Goal: Task Accomplishment & Management: Use online tool/utility

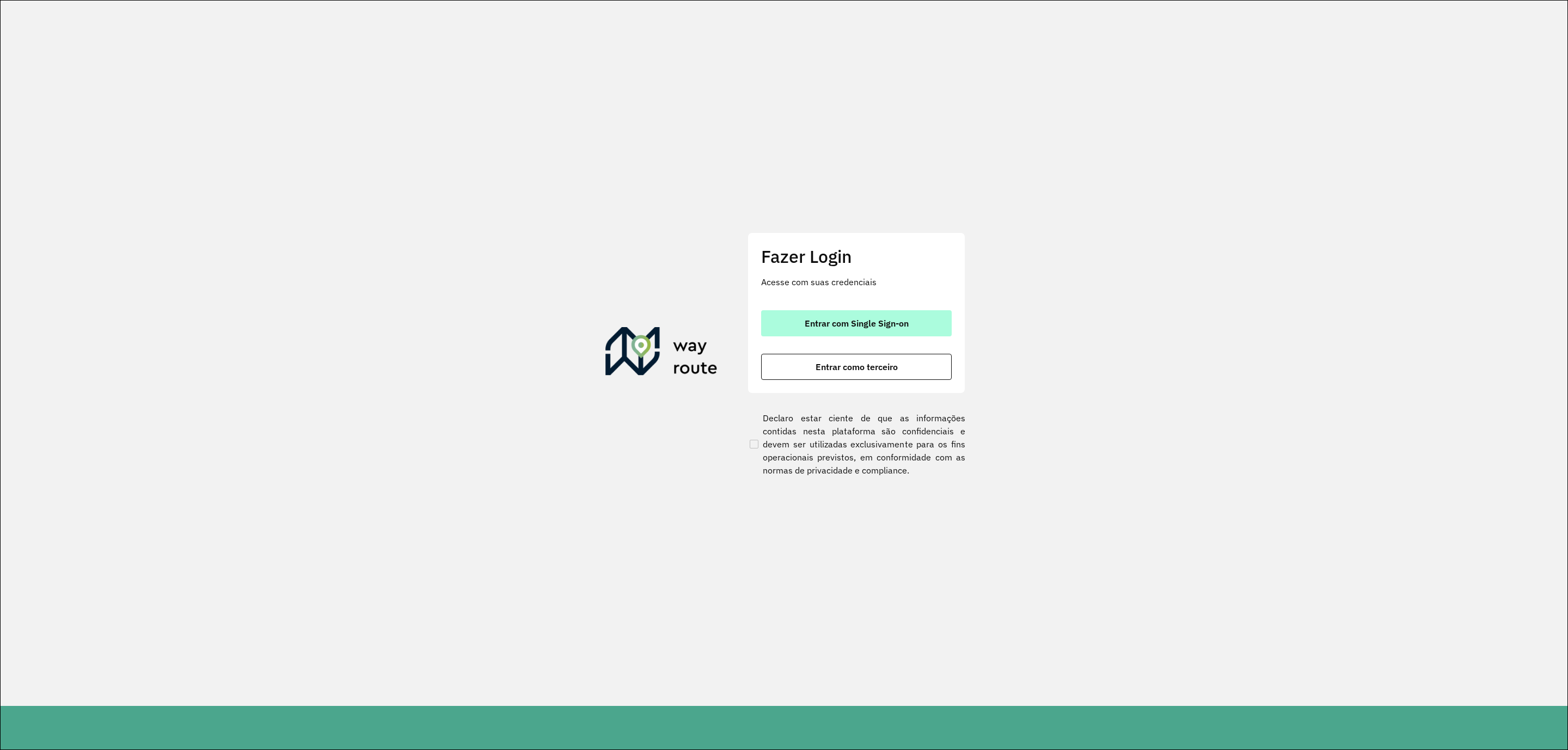
click at [856, 328] on span "Entrar com Single Sign-on" at bounding box center [857, 323] width 104 height 9
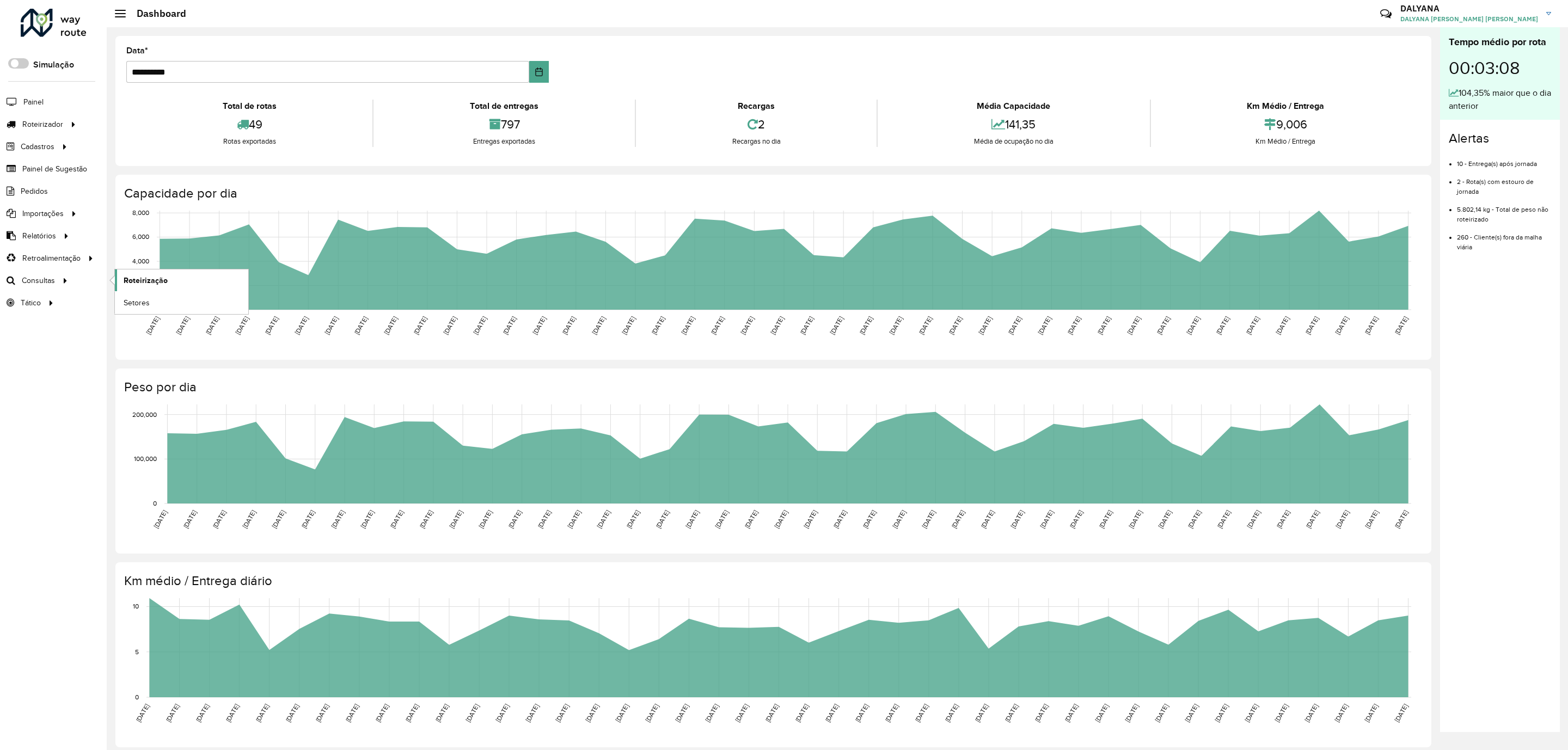
click at [149, 282] on span "Roteirização" at bounding box center [146, 280] width 44 height 12
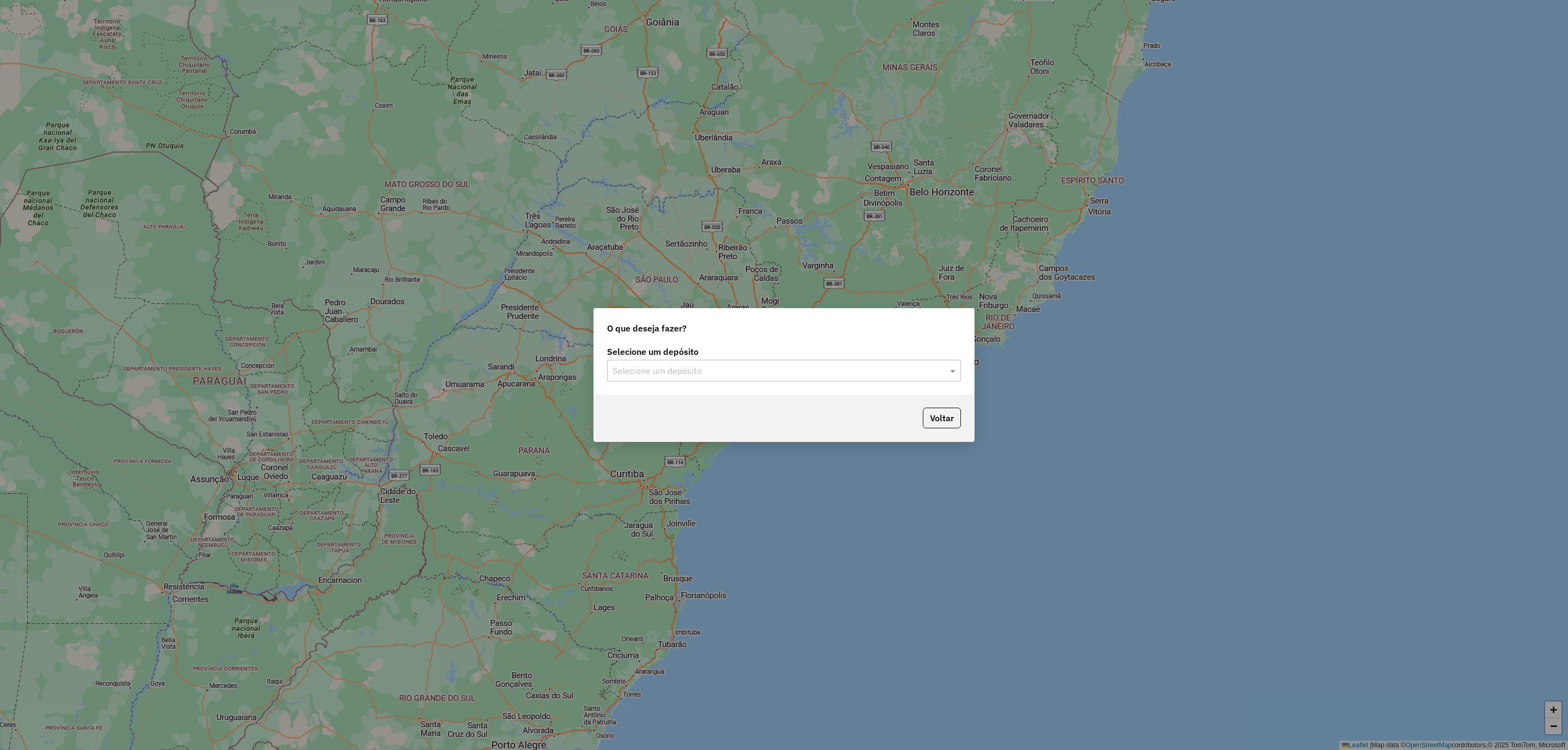
click at [738, 368] on input "text" at bounding box center [773, 371] width 321 height 13
click at [689, 402] on div "CDD [DATE] Novo" at bounding box center [784, 402] width 352 height 18
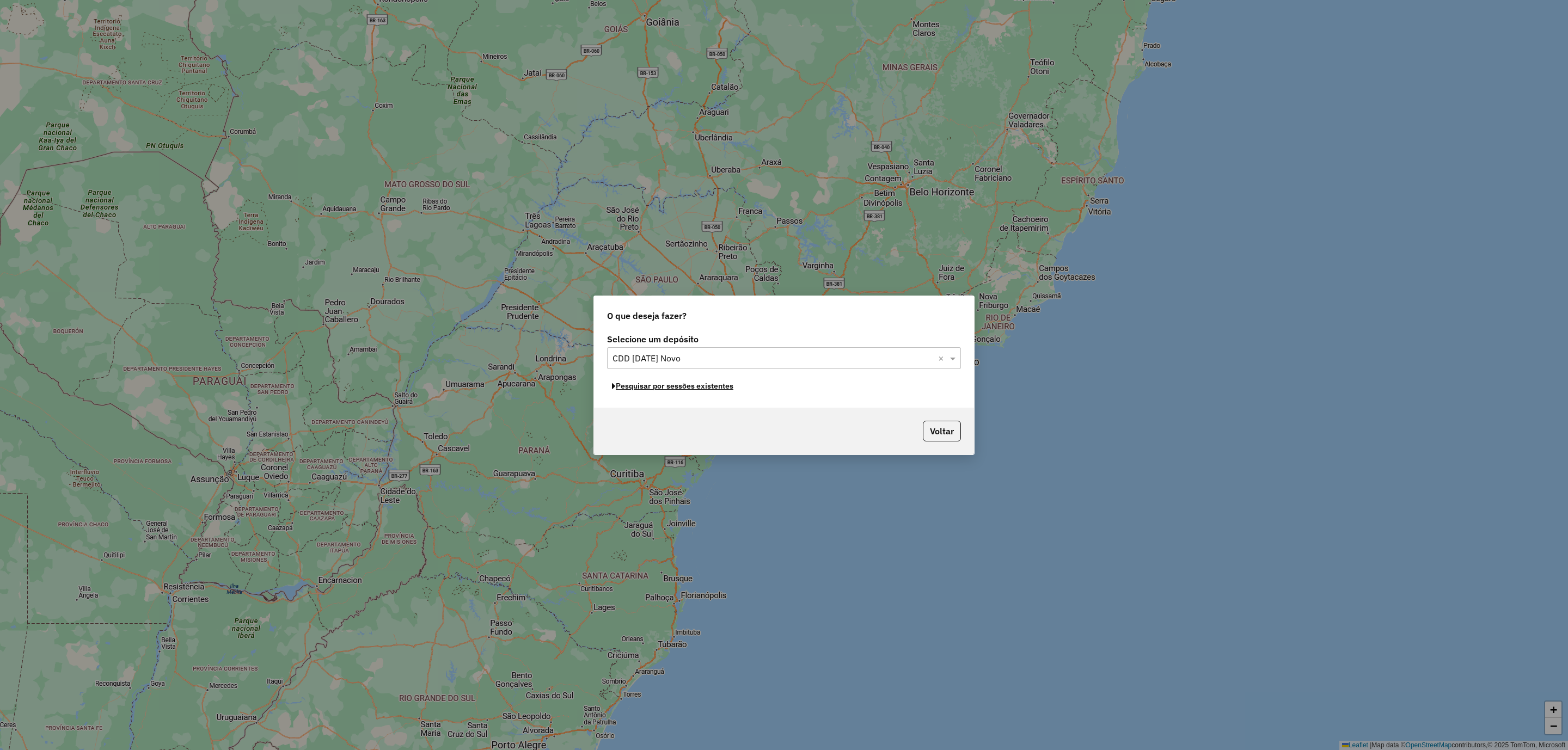
click at [656, 390] on button "Pesquisar por sessões existentes" at bounding box center [673, 386] width 131 height 17
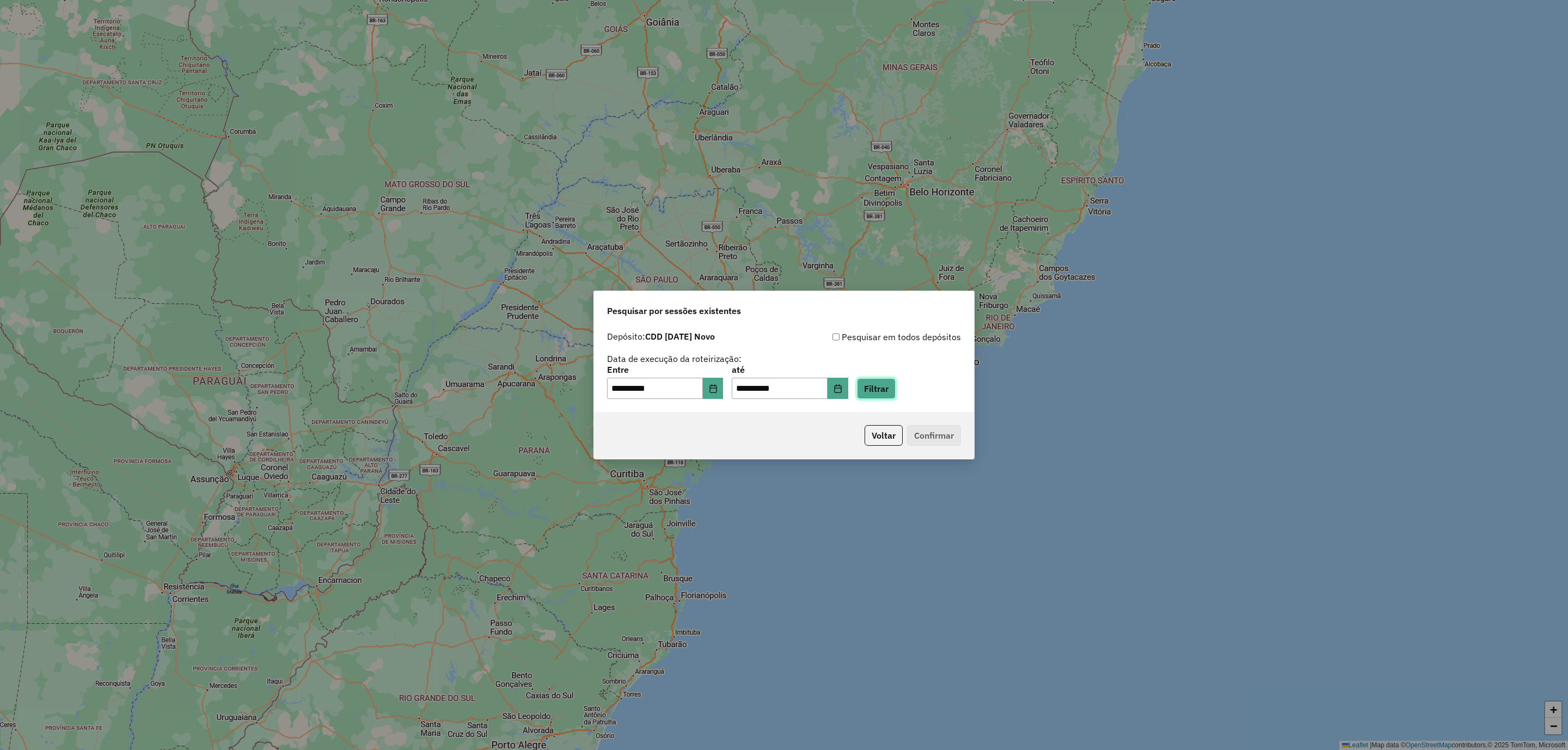
click at [894, 392] on button "Filtrar" at bounding box center [876, 389] width 38 height 21
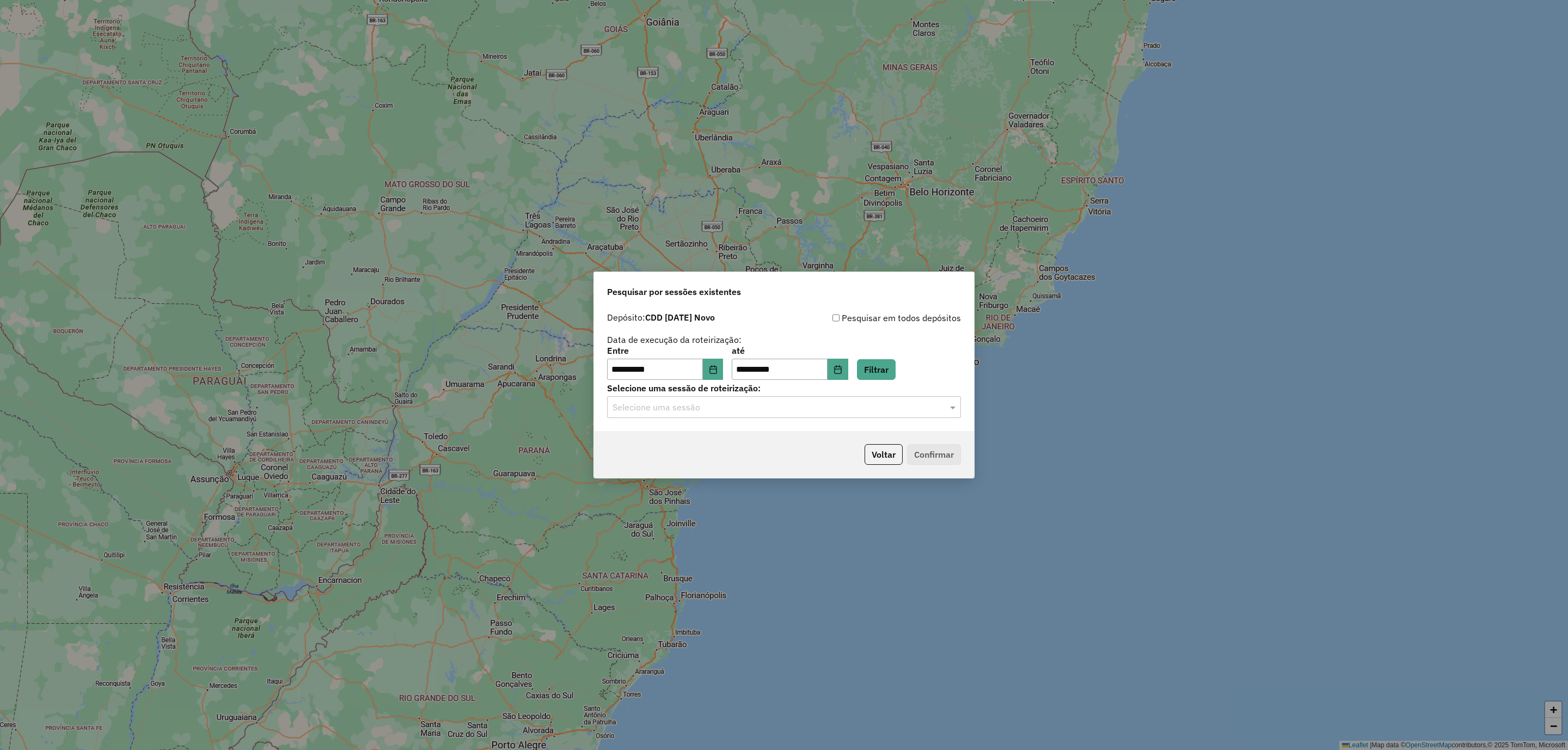
click at [720, 405] on input "text" at bounding box center [773, 408] width 321 height 13
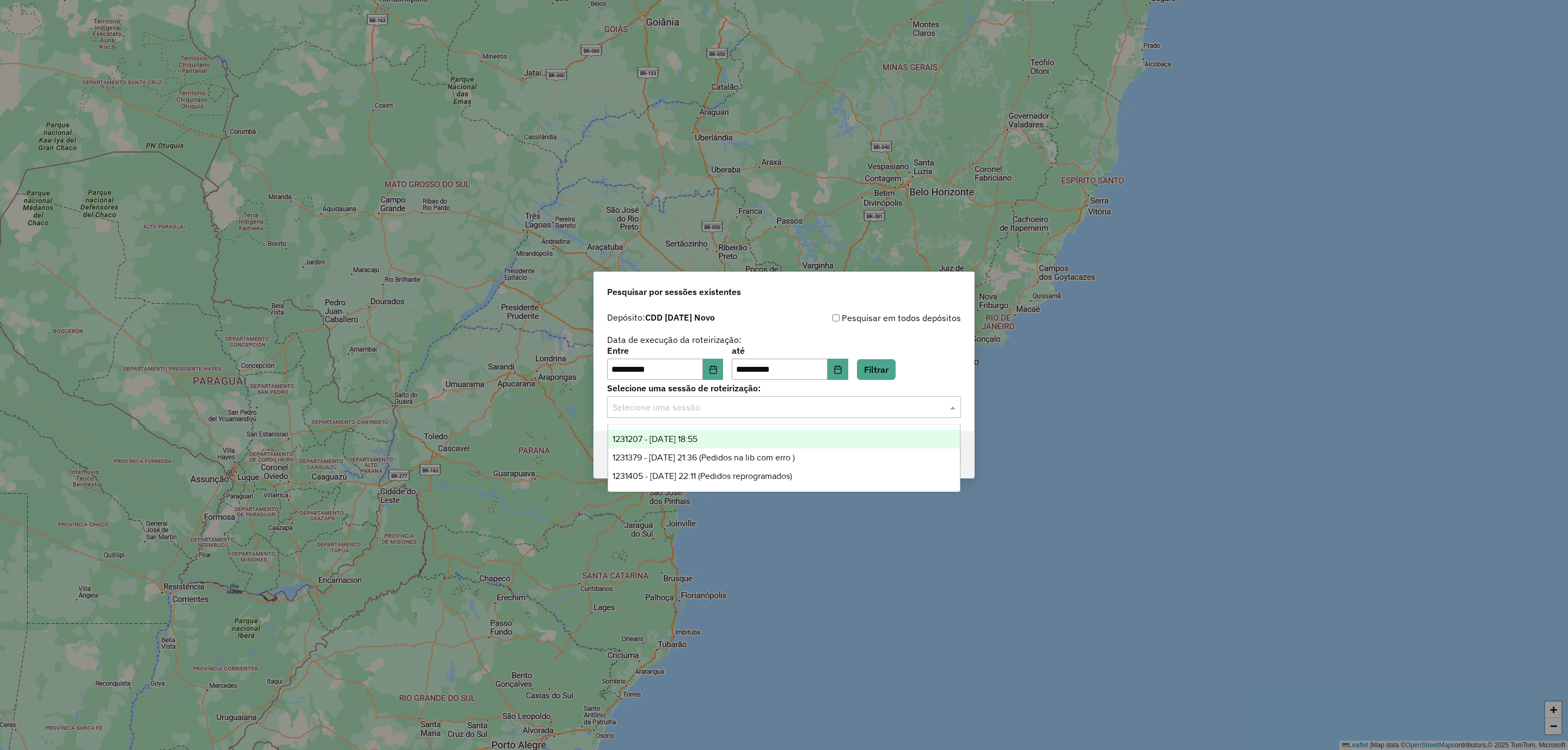
click at [697, 436] on span "1231207 - 19/08/2025 18:55" at bounding box center [655, 439] width 85 height 9
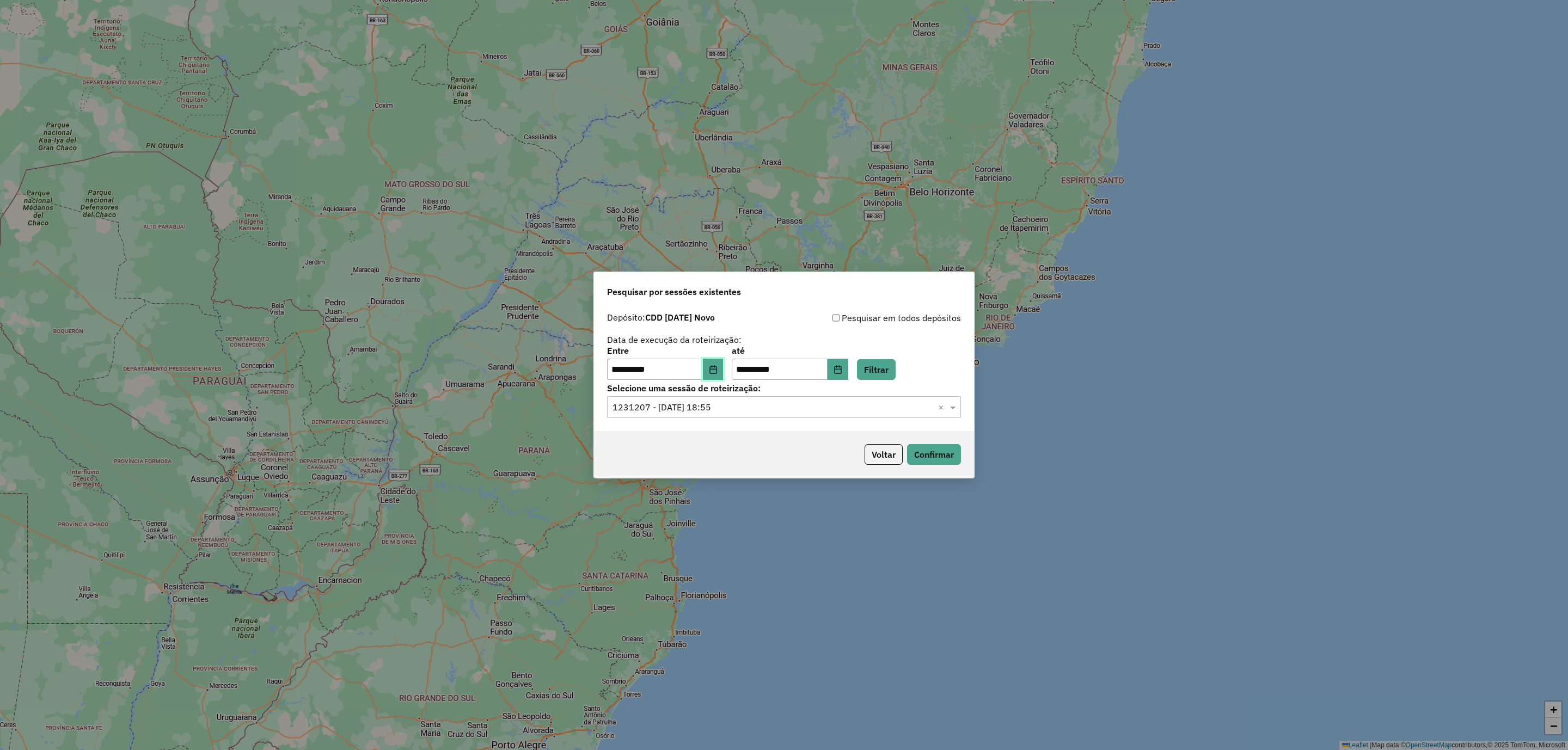
click at [724, 374] on button "Choose Date" at bounding box center [713, 370] width 21 height 22
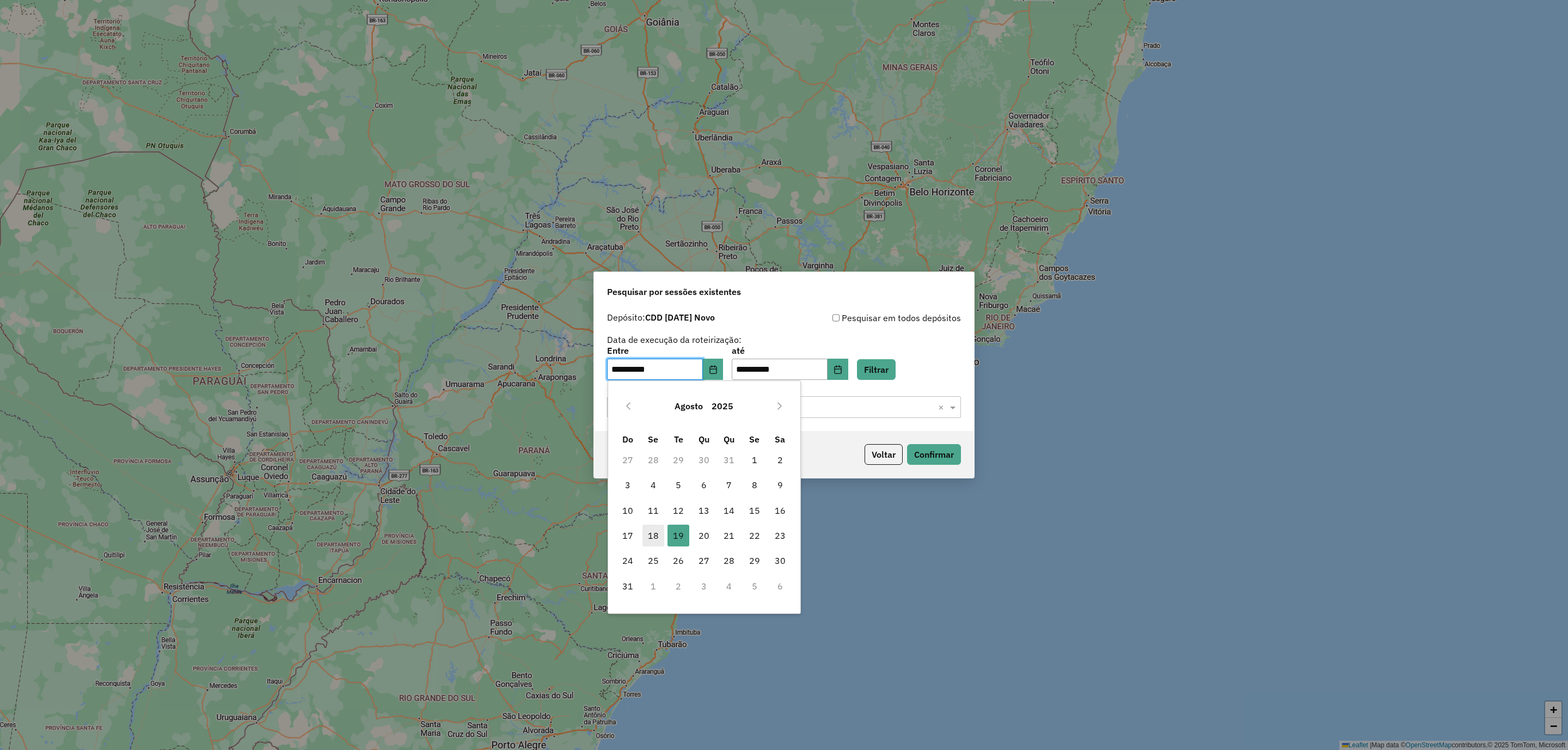
click at [654, 534] on span "18" at bounding box center [654, 535] width 22 height 22
type input "**********"
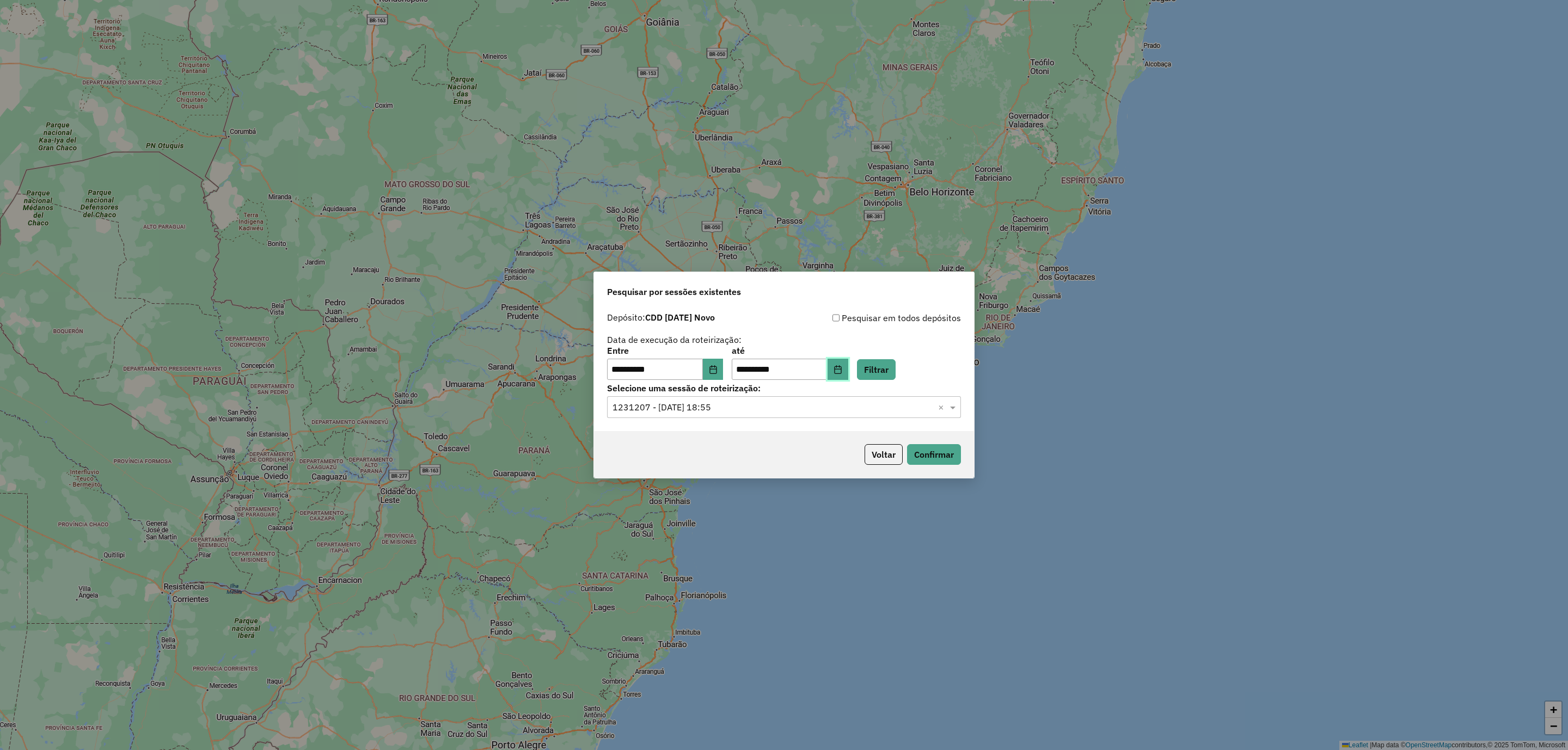
click at [842, 369] on icon "Choose Date" at bounding box center [839, 370] width 9 height 9
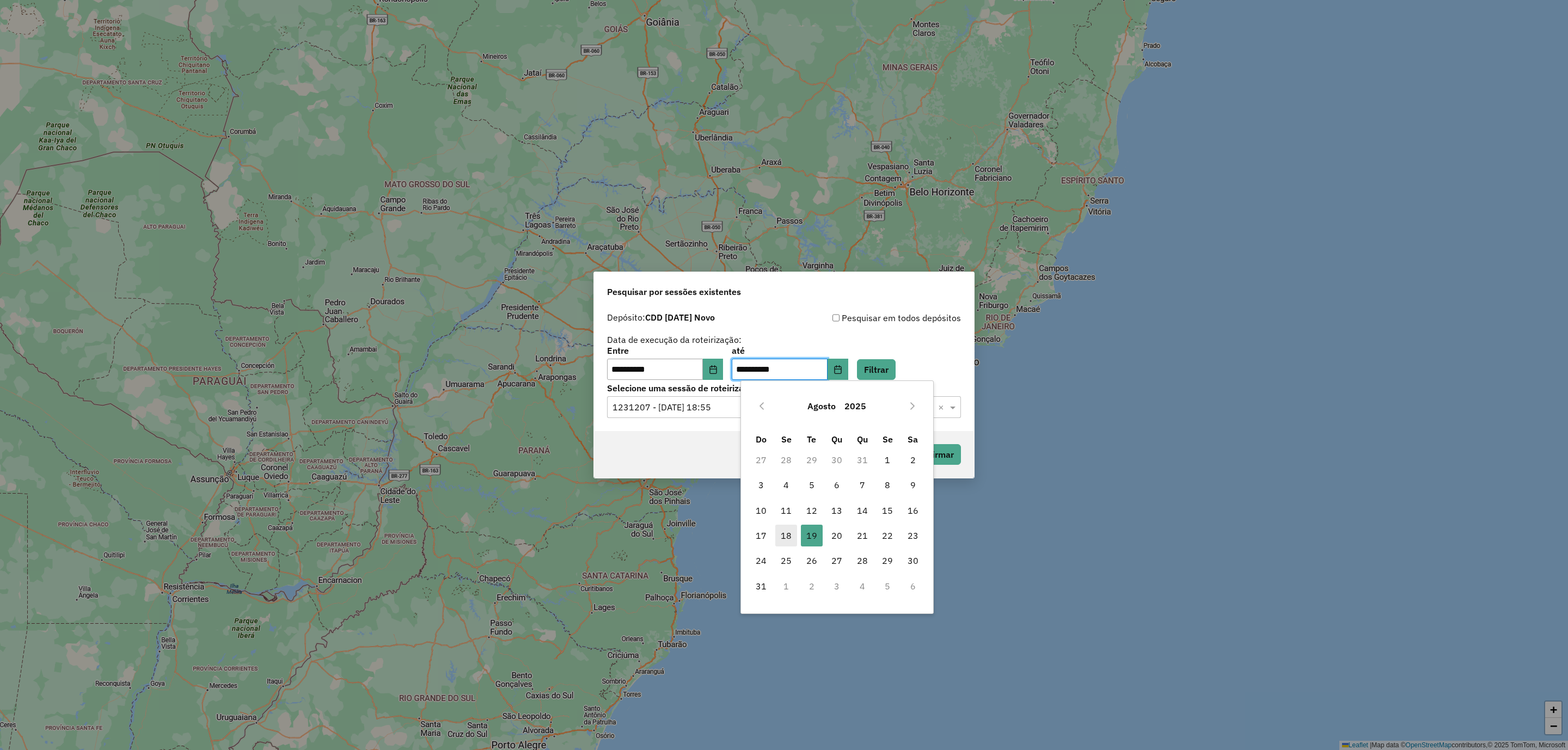
click at [785, 535] on span "18" at bounding box center [787, 535] width 22 height 22
type input "**********"
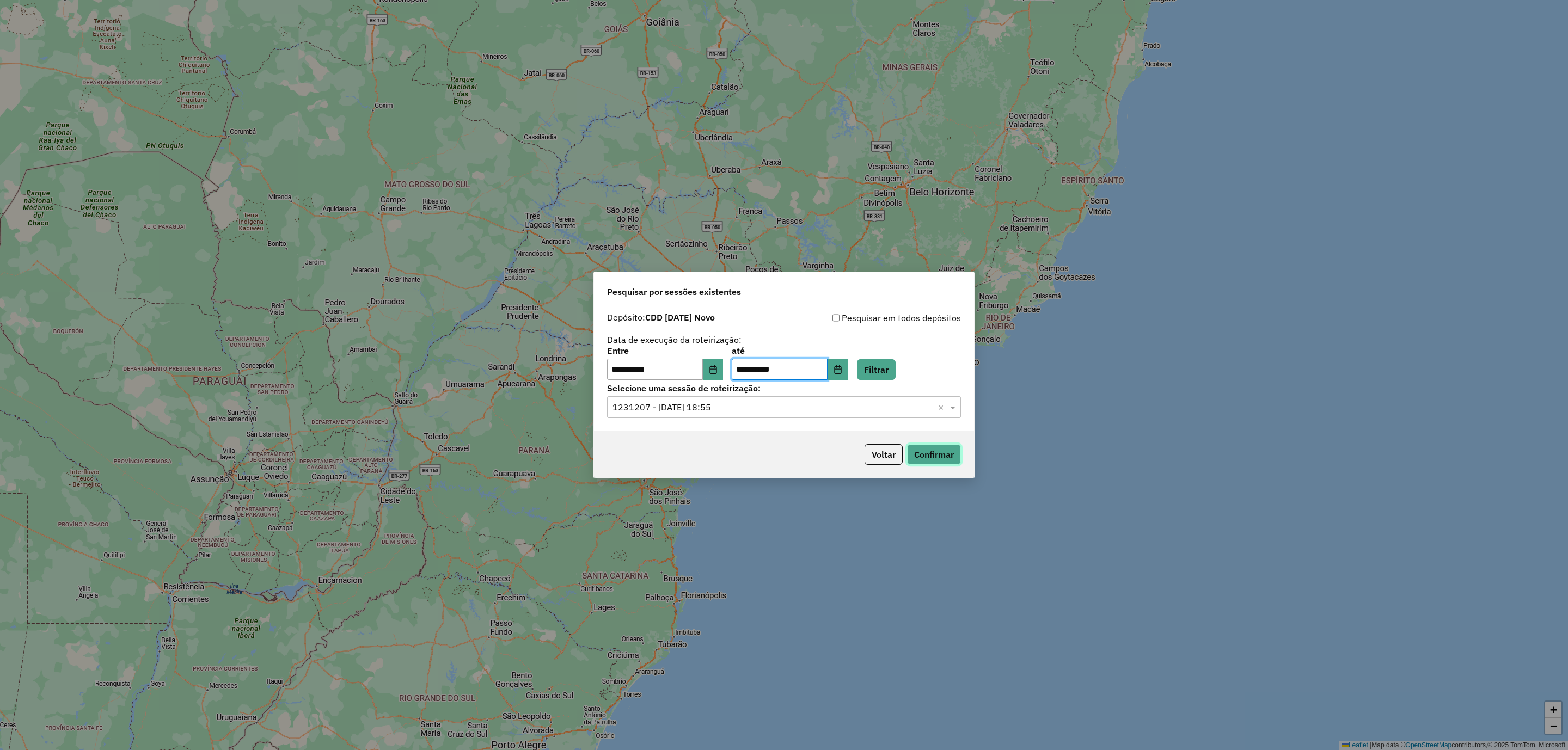
click at [932, 456] on button "Confirmar" at bounding box center [933, 454] width 54 height 21
click at [779, 410] on input "text" at bounding box center [773, 408] width 321 height 13
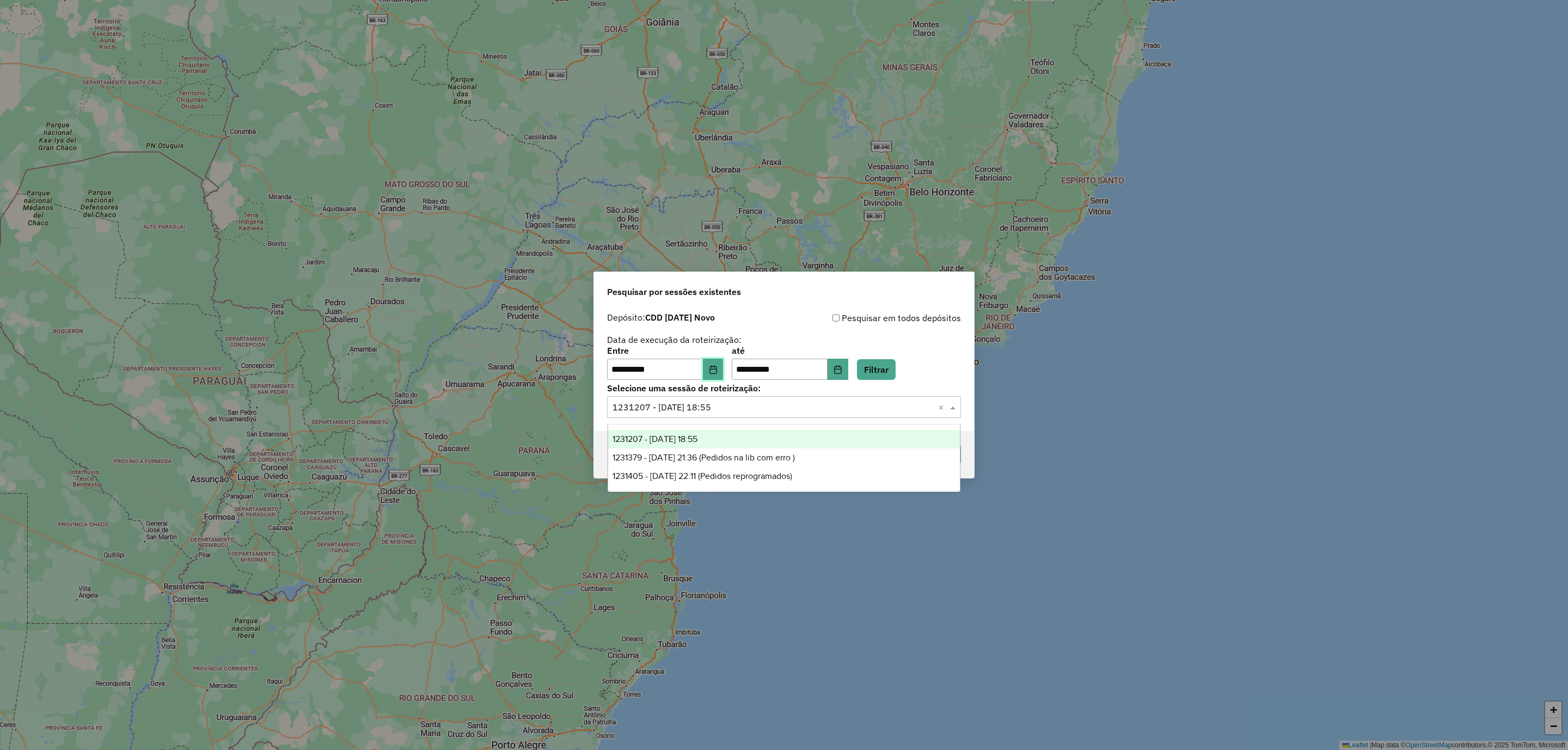
click at [713, 359] on button "Choose Date" at bounding box center [713, 370] width 21 height 22
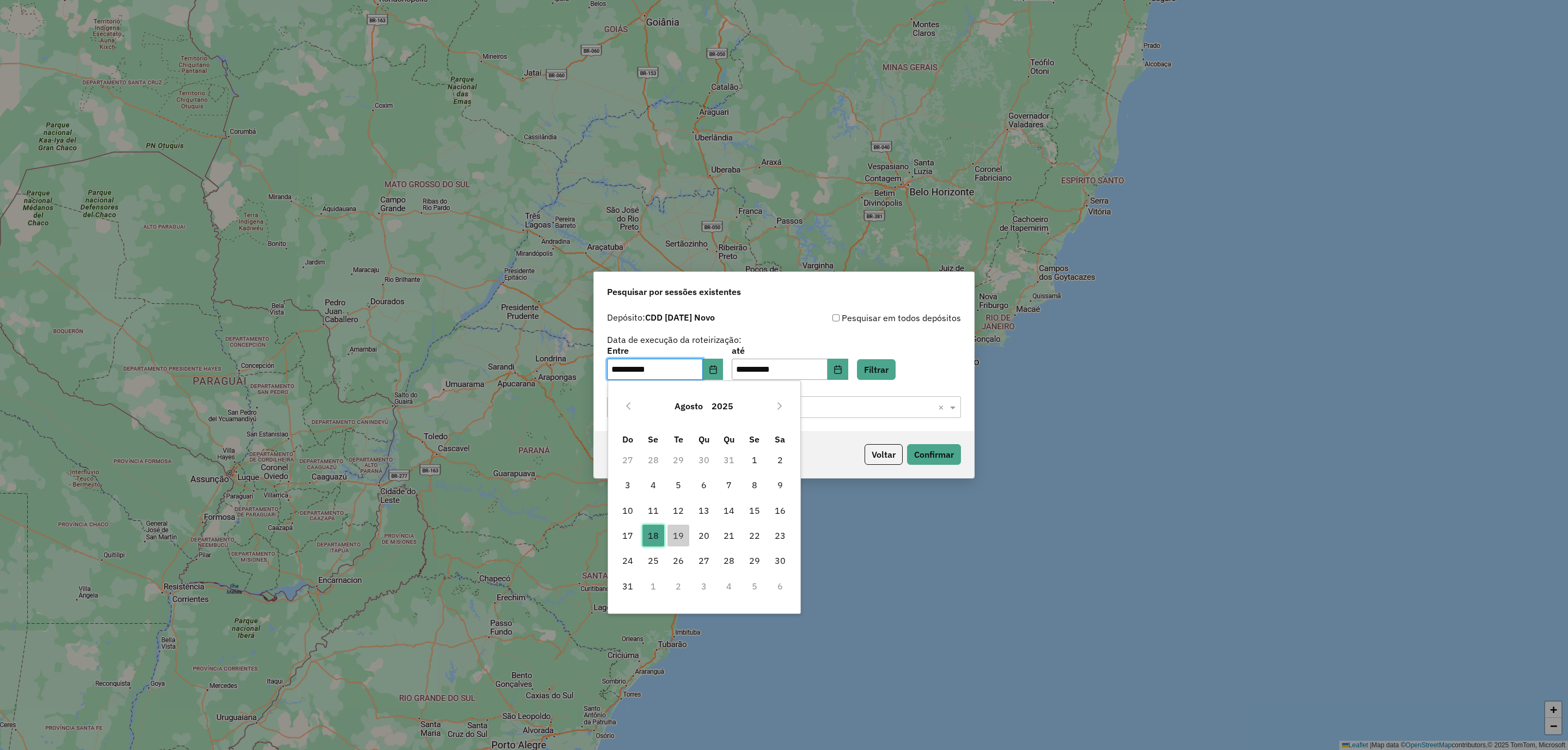
click at [646, 534] on span "18" at bounding box center [654, 535] width 22 height 22
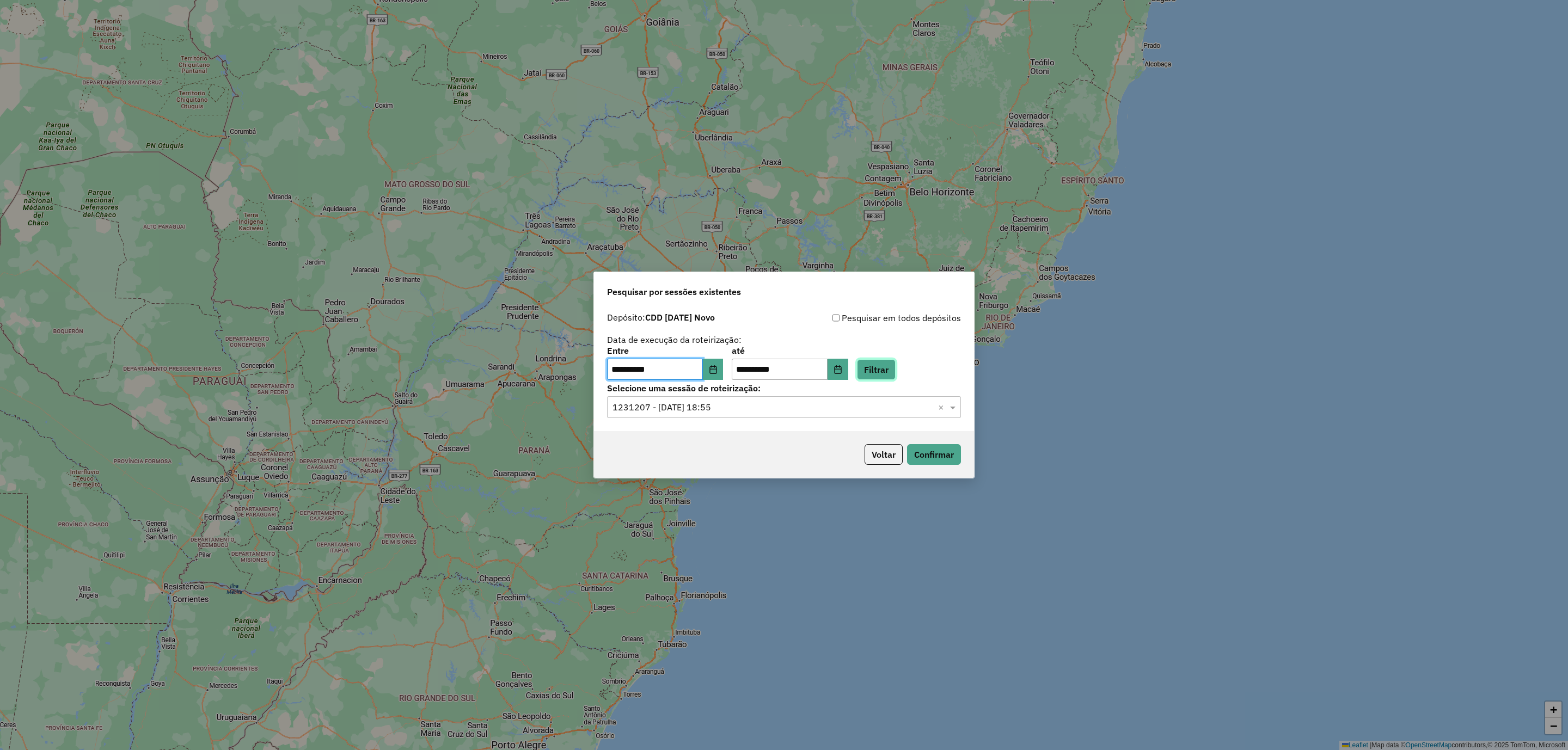
click at [892, 368] on button "Filtrar" at bounding box center [876, 370] width 38 height 21
click at [765, 401] on input "text" at bounding box center [773, 408] width 321 height 13
click at [677, 440] on span "1230875 - 18/08/2025 16:18" at bounding box center [655, 439] width 85 height 9
click at [921, 458] on button "Confirmar" at bounding box center [933, 454] width 54 height 21
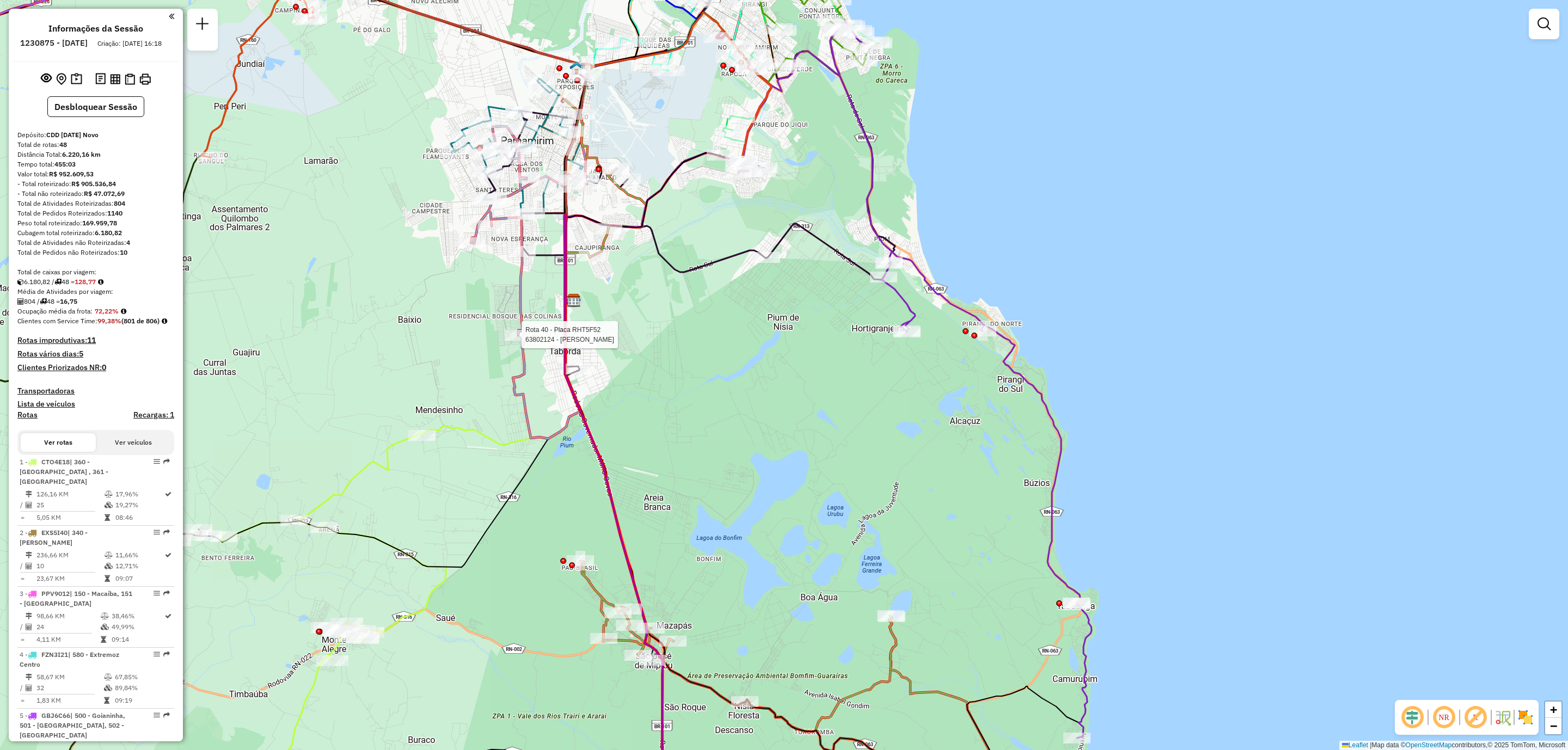
select select "**********"
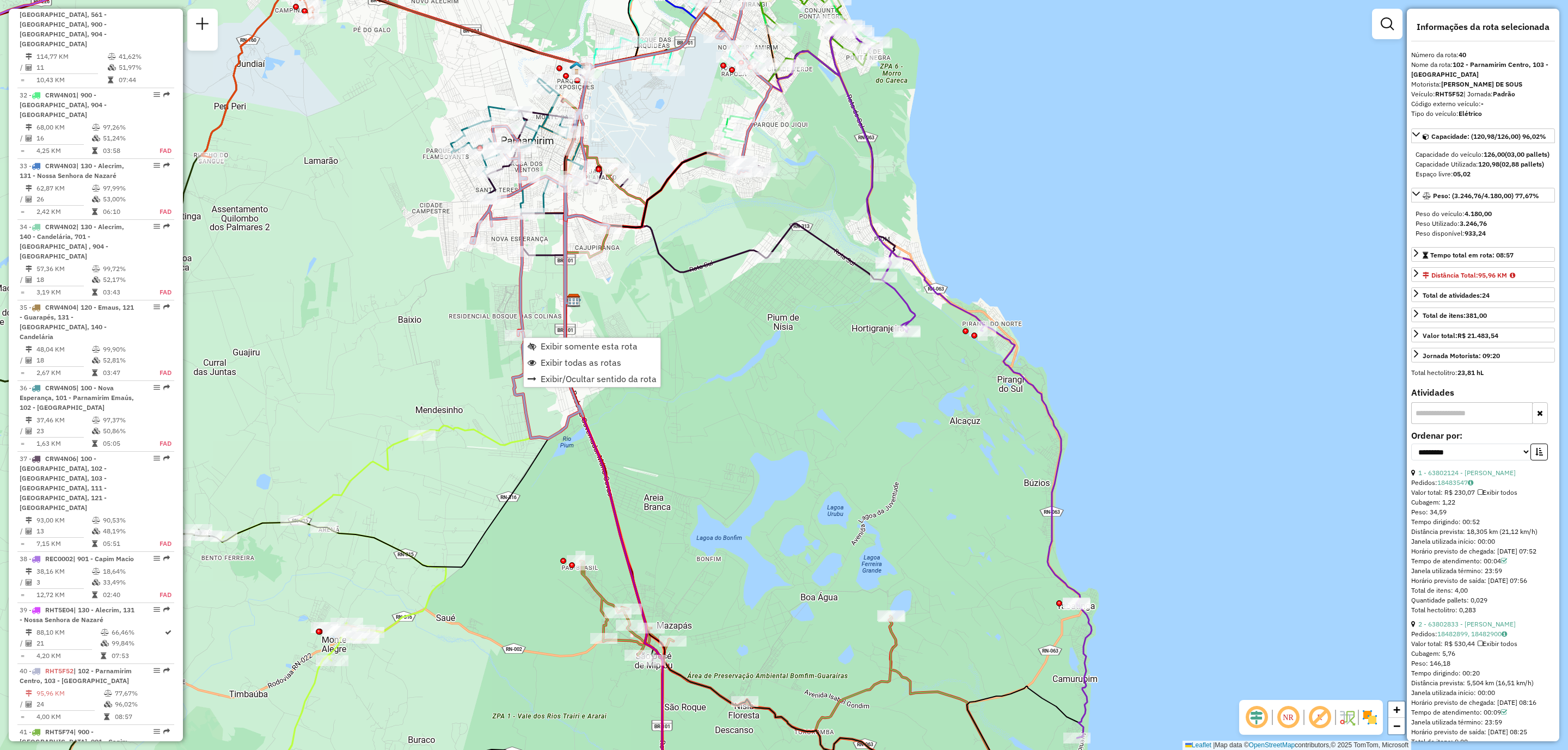
scroll to position [2767, 0]
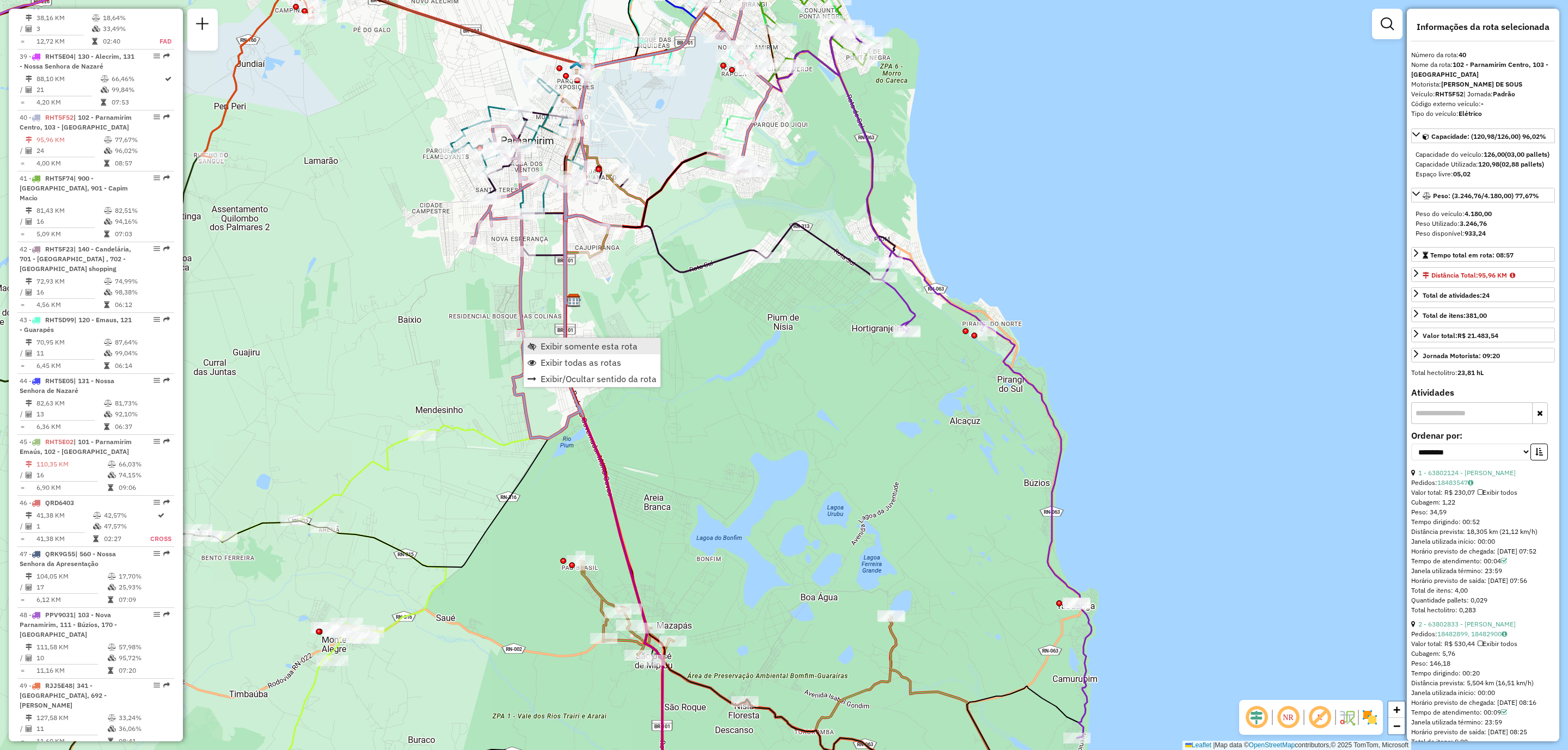
click at [599, 350] on span "Exibir somente esta rota" at bounding box center [589, 347] width 97 height 9
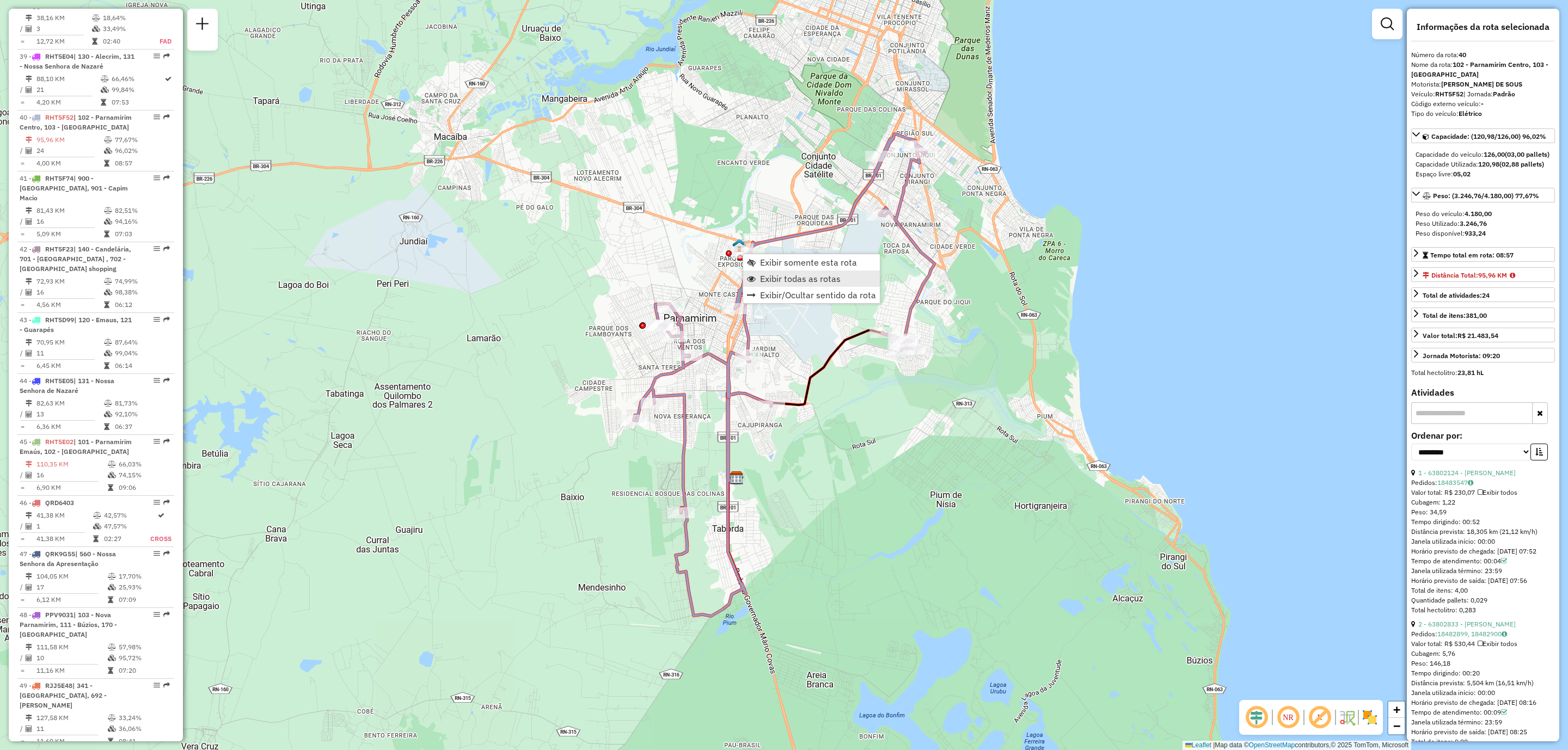
click at [826, 279] on span "Exibir todas as rotas" at bounding box center [800, 279] width 81 height 9
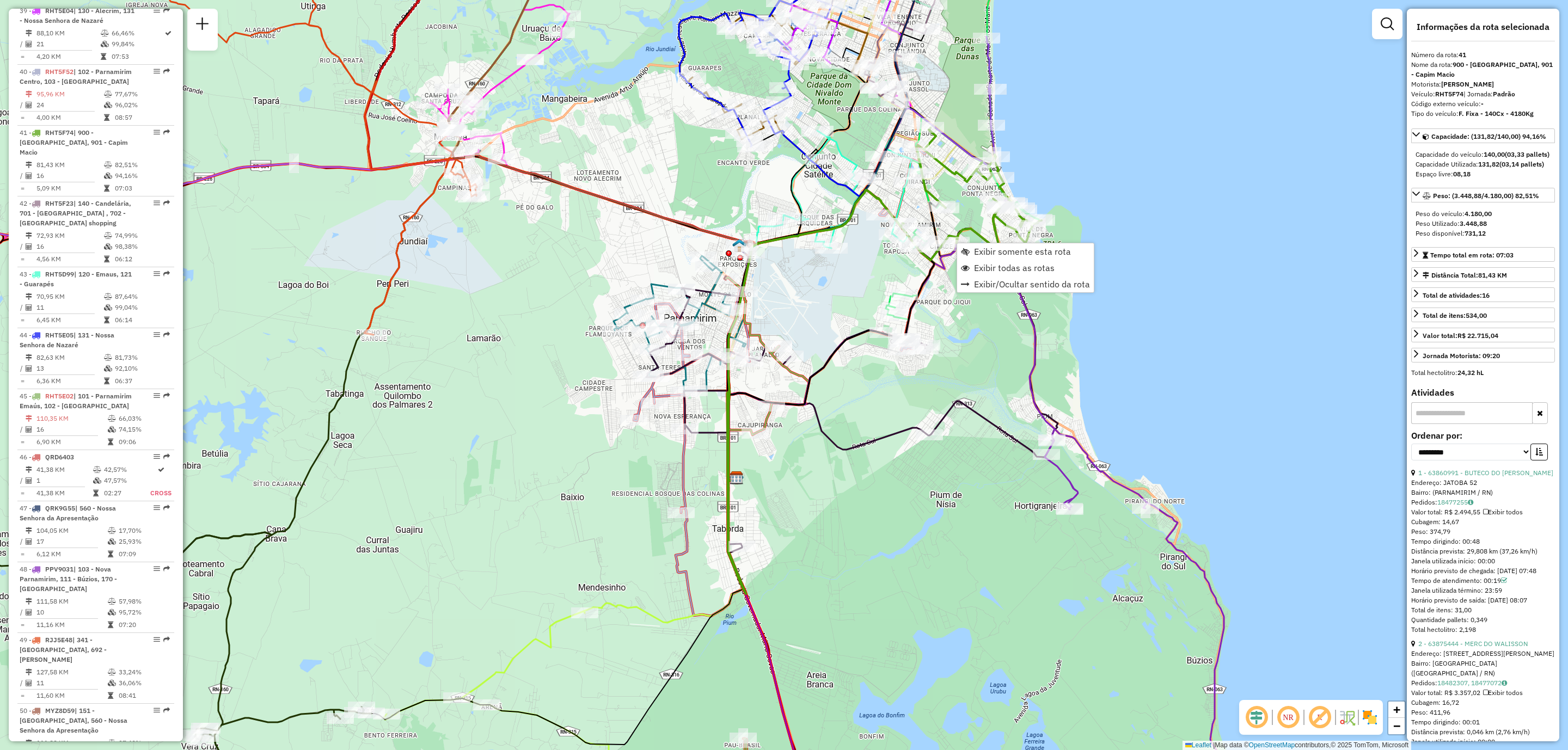
scroll to position [2838, 0]
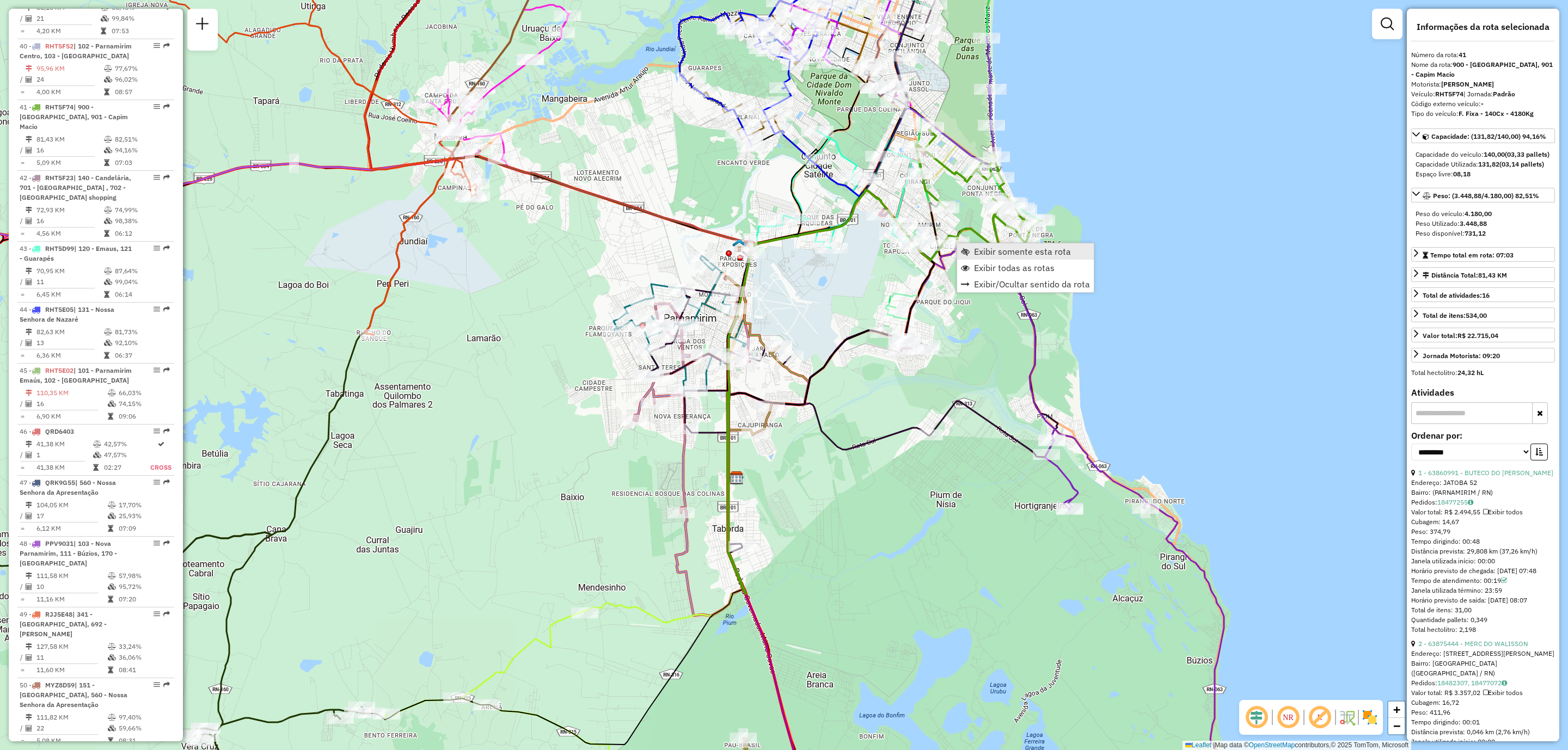
click at [1015, 254] on span "Exibir somente esta rota" at bounding box center [1023, 251] width 97 height 9
